Goal: Information Seeking & Learning: Learn about a topic

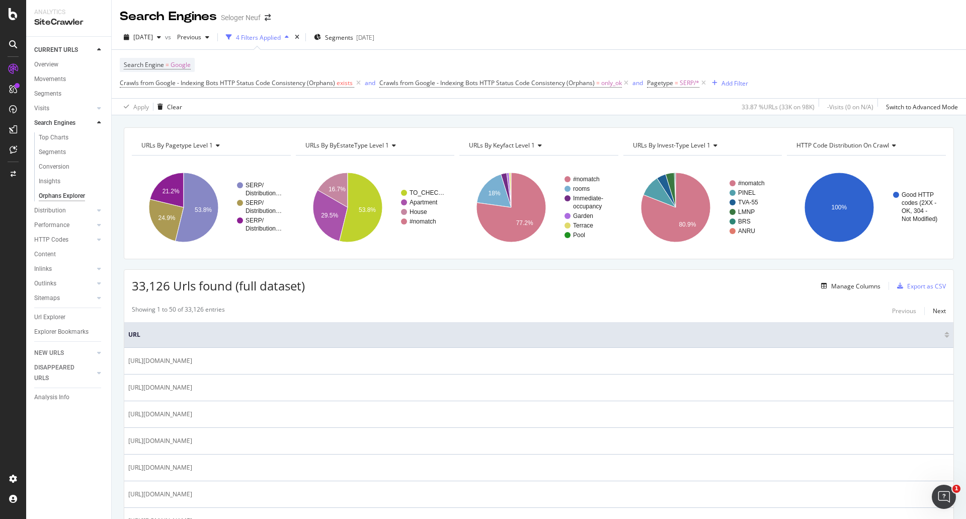
scroll to position [201, 0]
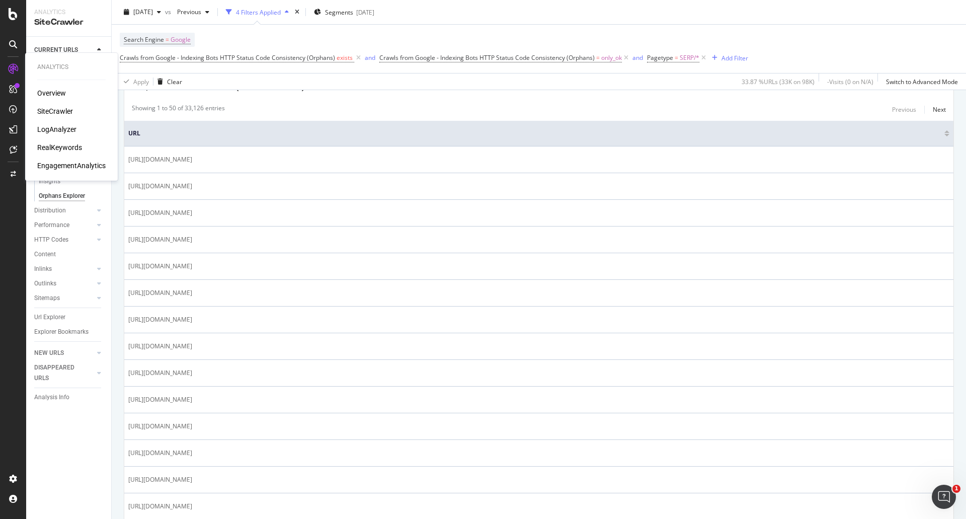
click at [49, 129] on div "LogAnalyzer" at bounding box center [56, 129] width 39 height 10
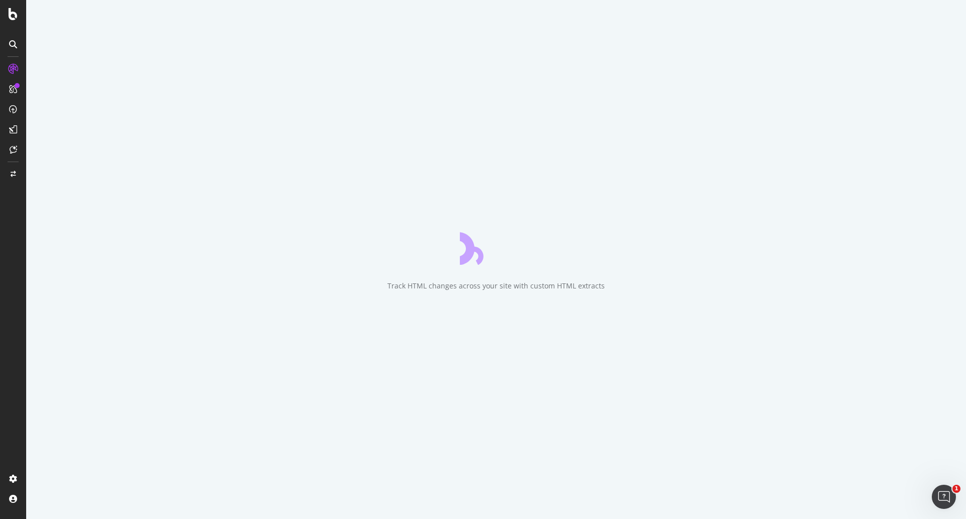
click at [13, 45] on icon at bounding box center [13, 44] width 8 height 8
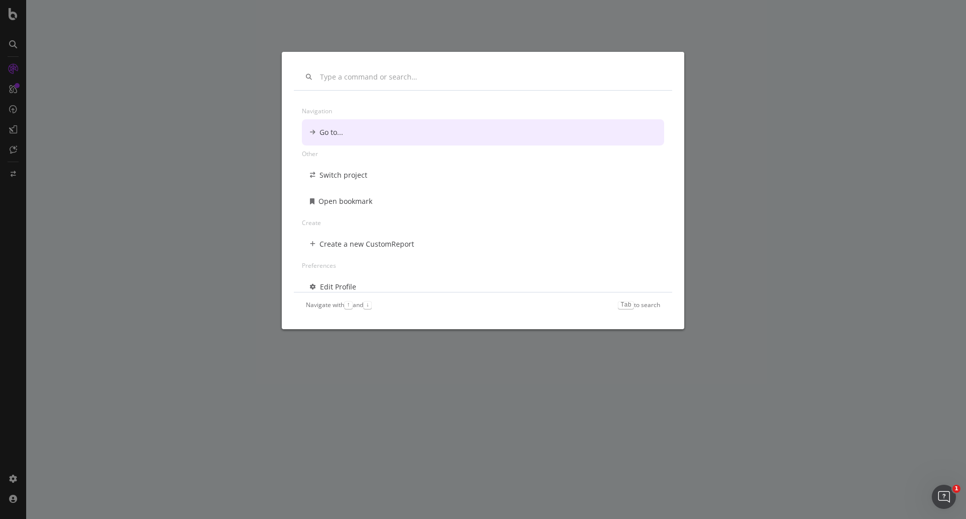
click at [14, 66] on div "Navigation Go to... Other Switch project Open bookmark Create Create a new Cust…" at bounding box center [483, 259] width 966 height 519
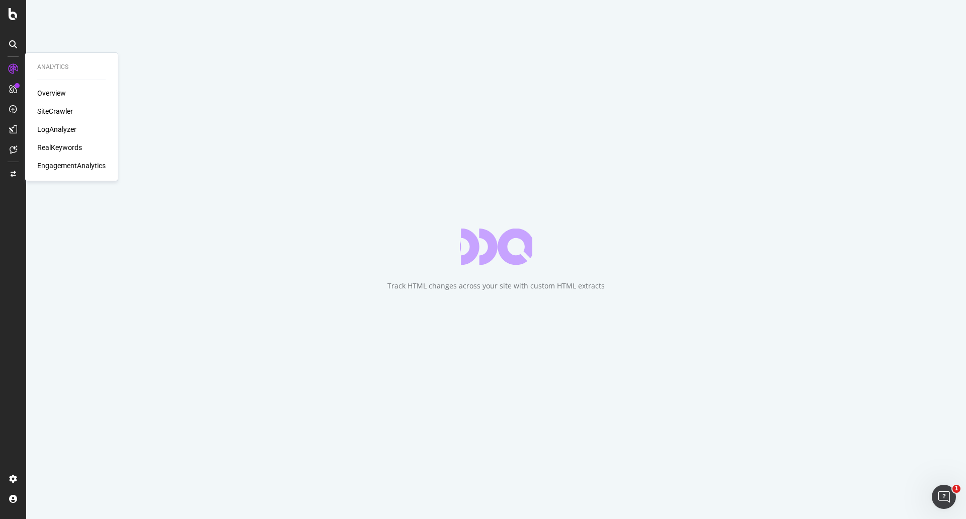
click at [14, 69] on icon at bounding box center [13, 69] width 10 height 10
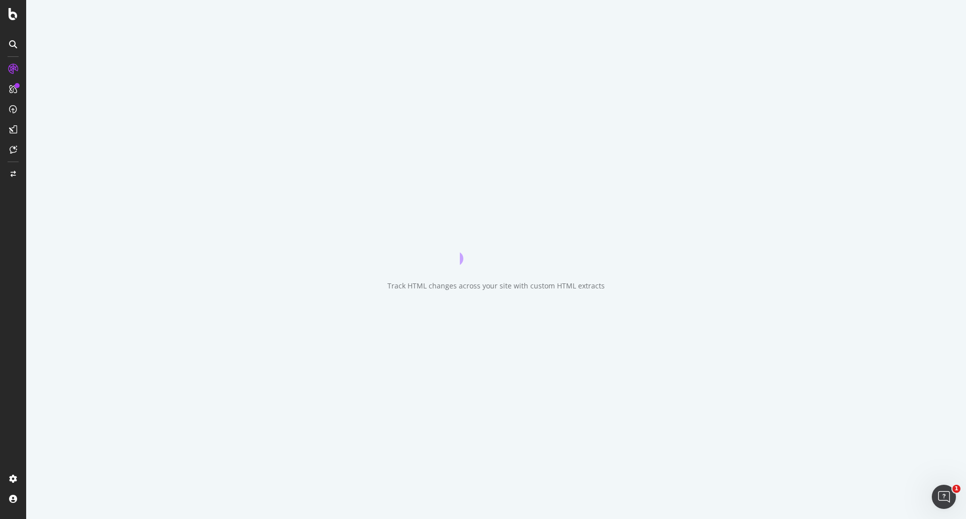
click at [8, 68] on div at bounding box center [13, 69] width 16 height 16
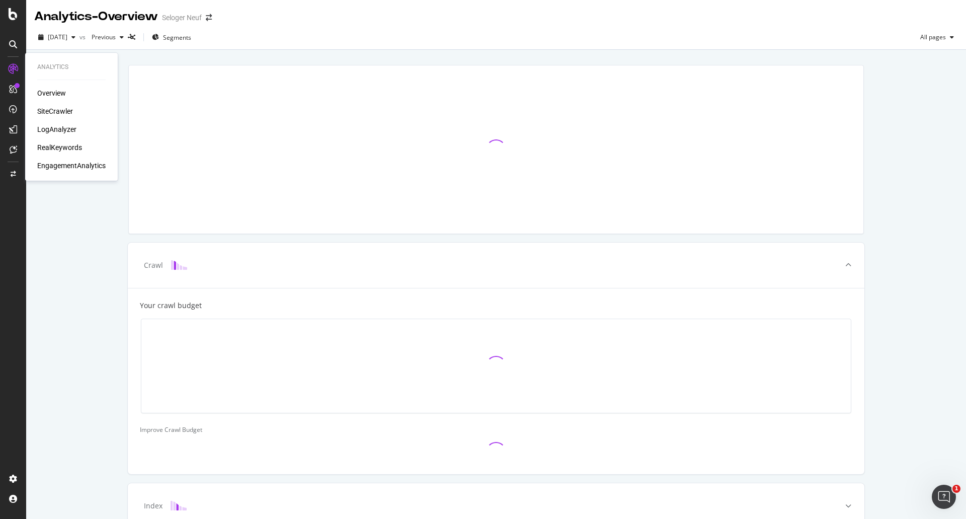
click at [45, 107] on div "SiteCrawler" at bounding box center [55, 111] width 36 height 10
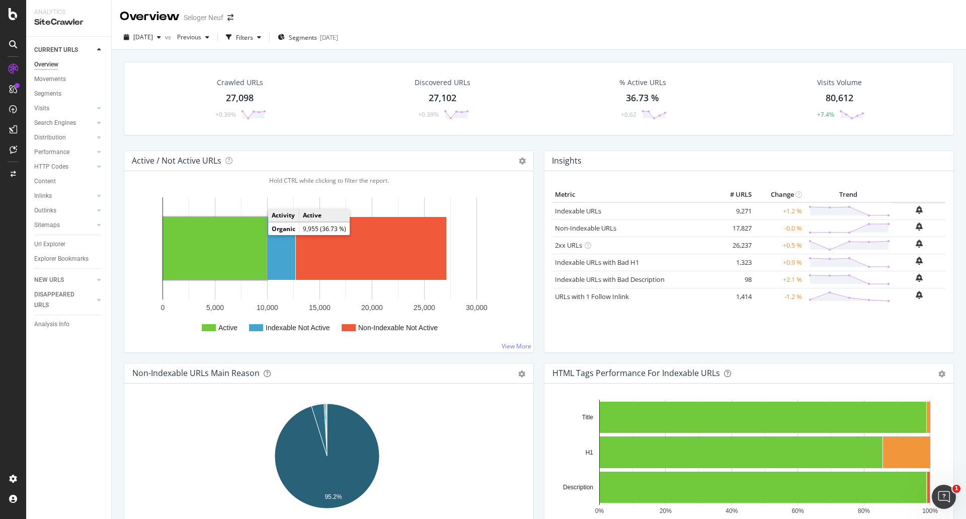
click at [239, 236] on rect "A chart." at bounding box center [215, 248] width 104 height 63
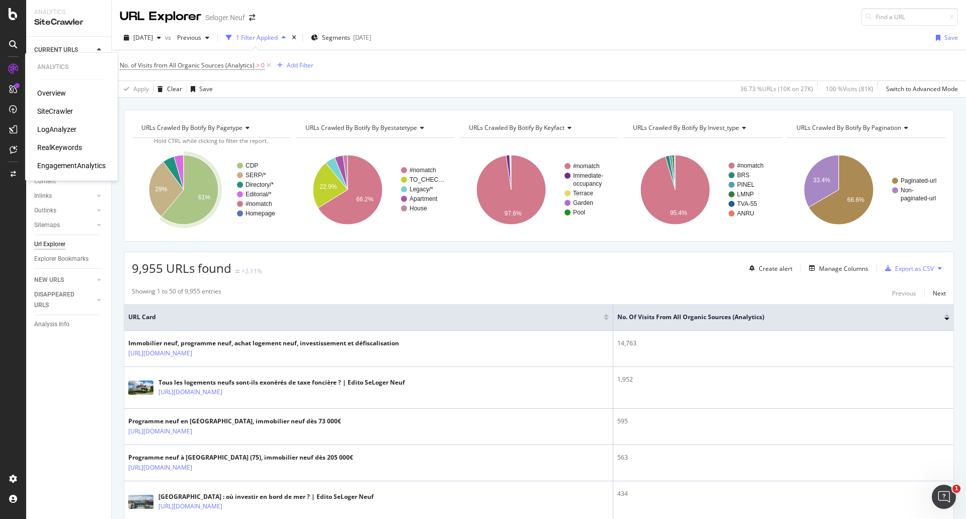
click at [56, 110] on div "SiteCrawler" at bounding box center [55, 111] width 36 height 10
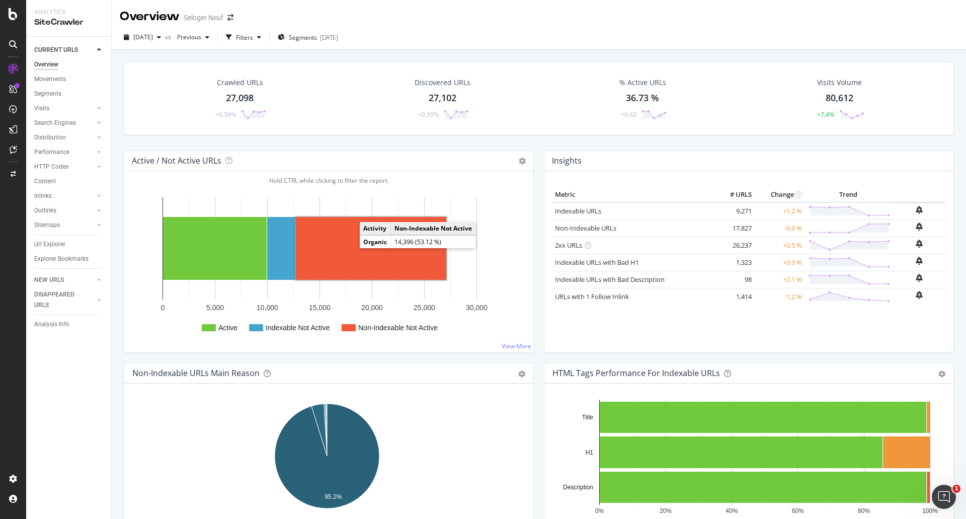
click at [342, 253] on rect "A chart." at bounding box center [371, 248] width 150 height 63
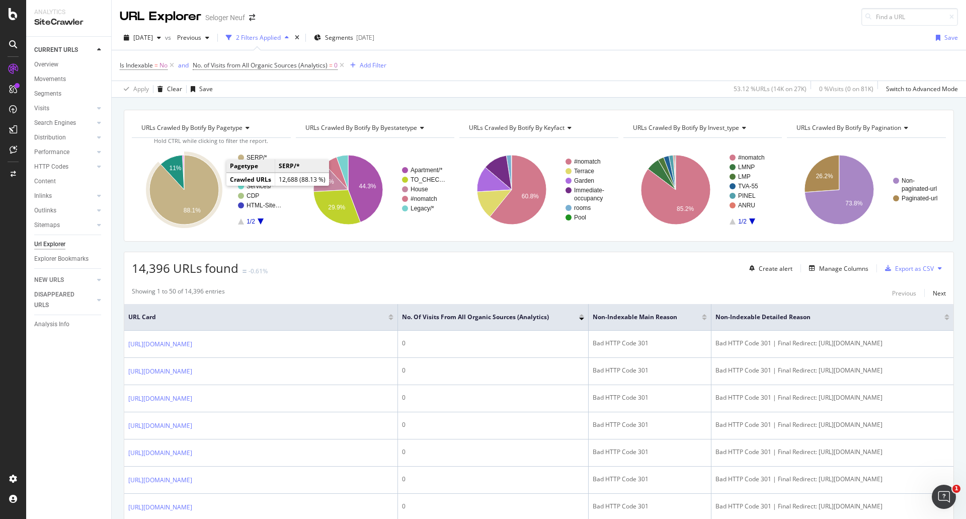
click at [202, 184] on icon "A chart." at bounding box center [183, 189] width 69 height 69
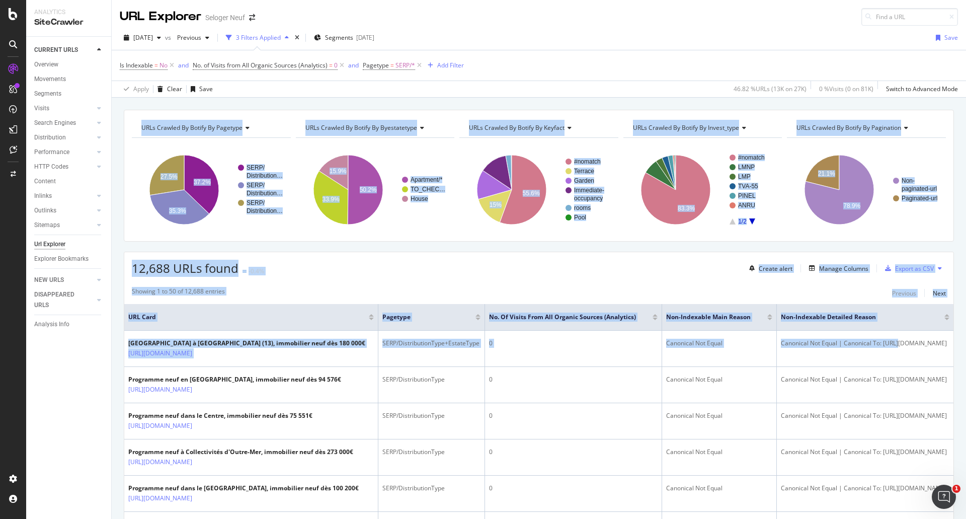
scroll to position [0, 76]
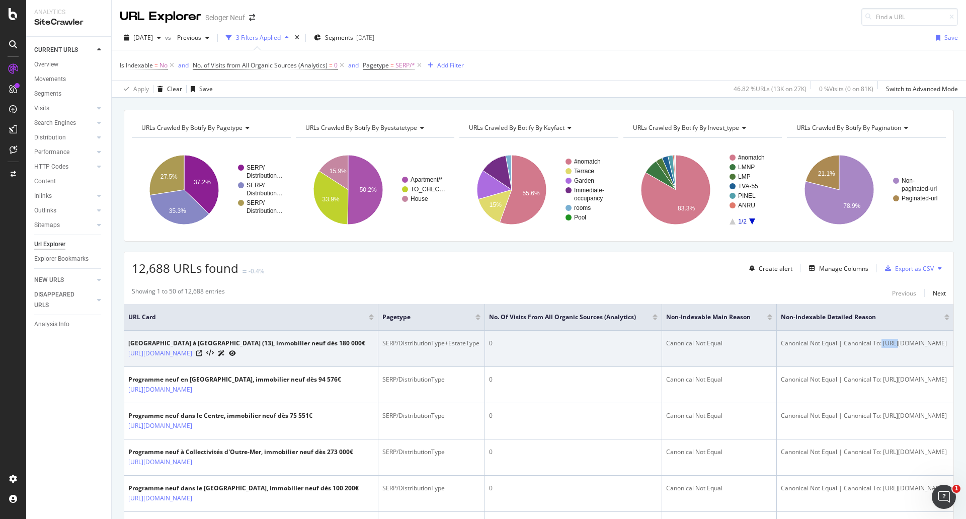
drag, startPoint x: 891, startPoint y: 342, endPoint x: 783, endPoint y: 347, distance: 108.8
click at [799, 351] on td "Canonical Not Equal | Canonical To: https://www.selogerneuf.com/search/" at bounding box center [865, 349] width 177 height 36
click at [236, 356] on icon at bounding box center [232, 353] width 7 height 6
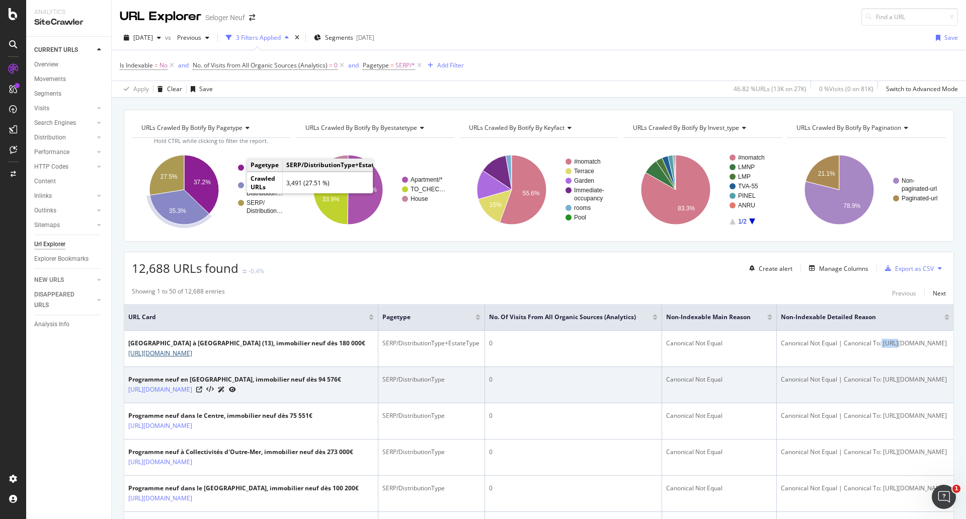
scroll to position [0, 0]
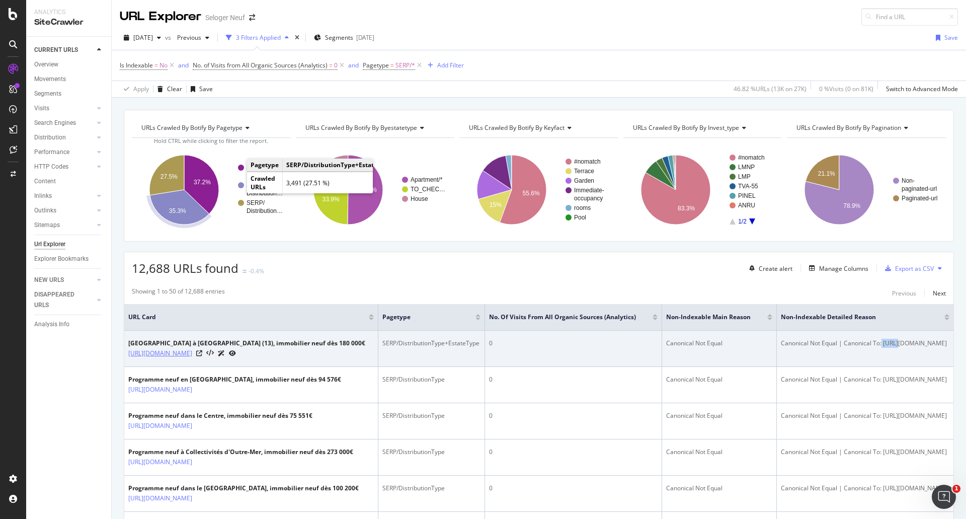
drag, startPoint x: 181, startPoint y: 378, endPoint x: 168, endPoint y: 361, distance: 20.8
click at [192, 358] on link "https://www.selogerneuf.com/immobilier/achat/immo-aix-en-provence-13/bien-maiso…" at bounding box center [160, 353] width 64 height 10
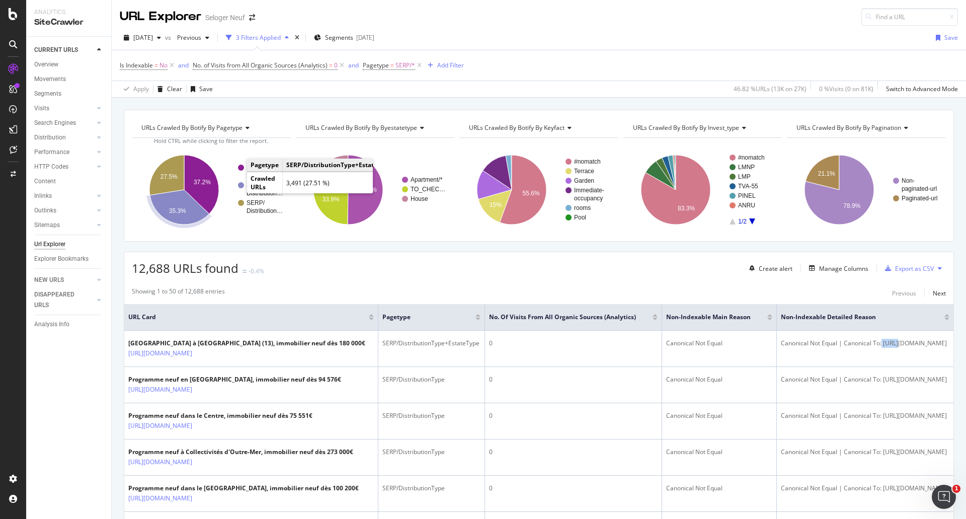
click at [301, 263] on div "12,688 URLs found -0.4% Create alert Manage Columns Export as CSV" at bounding box center [538, 264] width 829 height 25
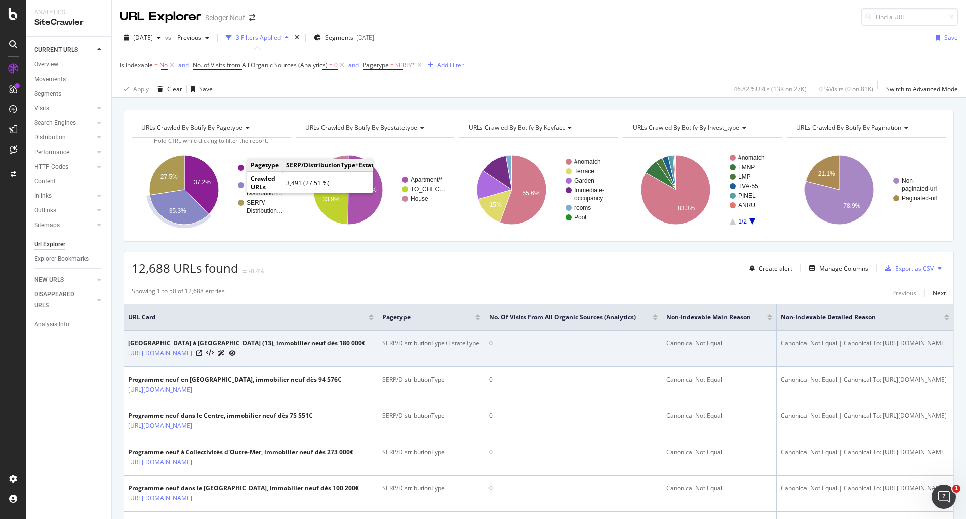
drag, startPoint x: 178, startPoint y: 374, endPoint x: 125, endPoint y: 356, distance: 56.0
click at [125, 356] on td "Maisons neuves à Aix-en-Provence (13), immobilier neuf dès 180 000€ https://www…" at bounding box center [251, 349] width 254 height 36
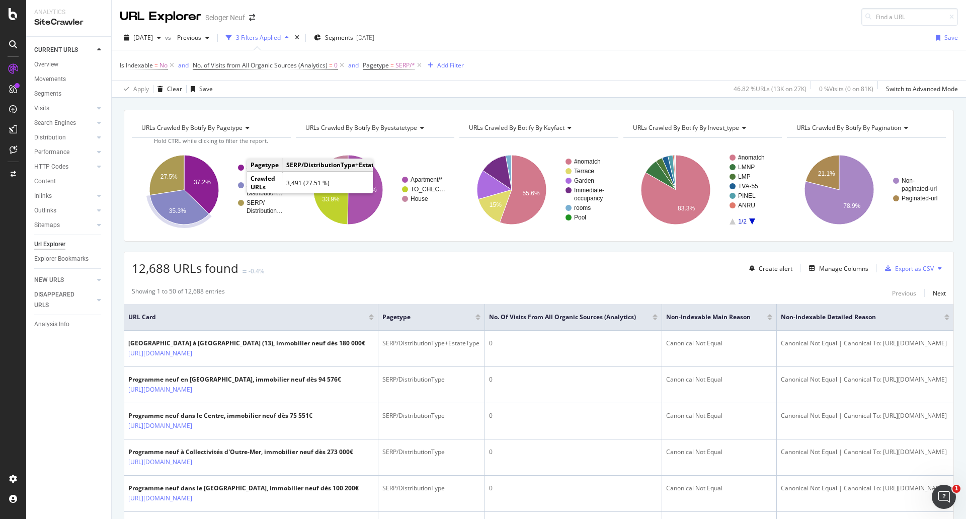
copy link "https://www.selogerneuf.com/immobilier/achat/immo-aix-en-provence-13/bien-maiso…"
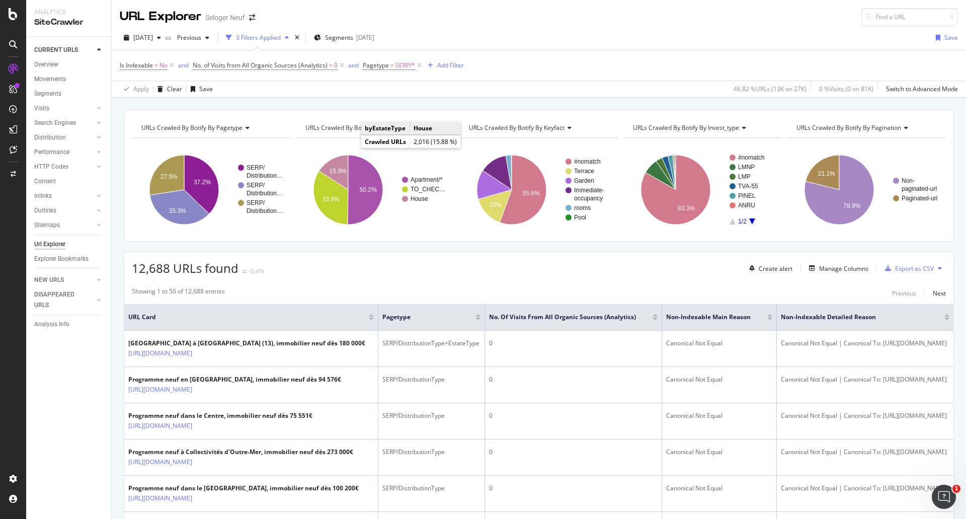
click at [352, 275] on div "12,688 URLs found -0.4% Create alert Manage Columns Export as CSV" at bounding box center [538, 264] width 829 height 25
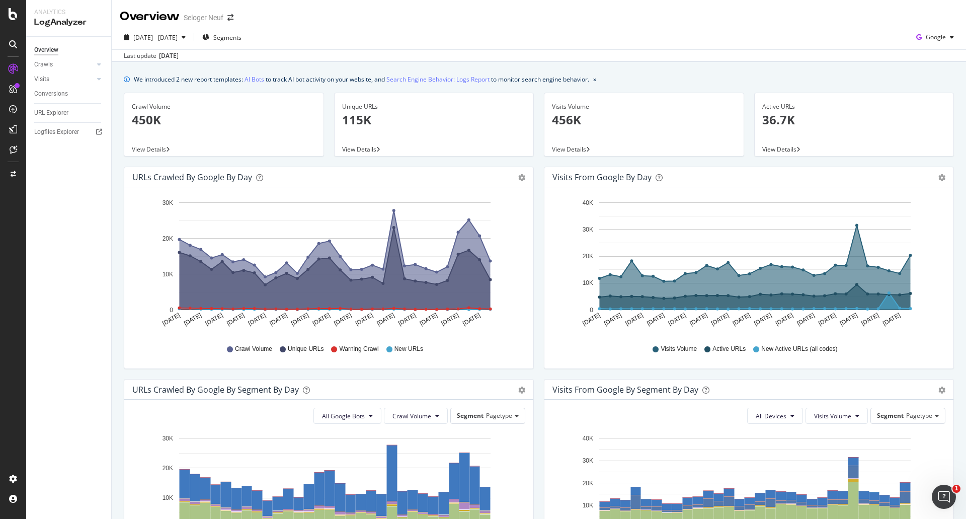
scroll to position [151, 0]
